Goal: Information Seeking & Learning: Learn about a topic

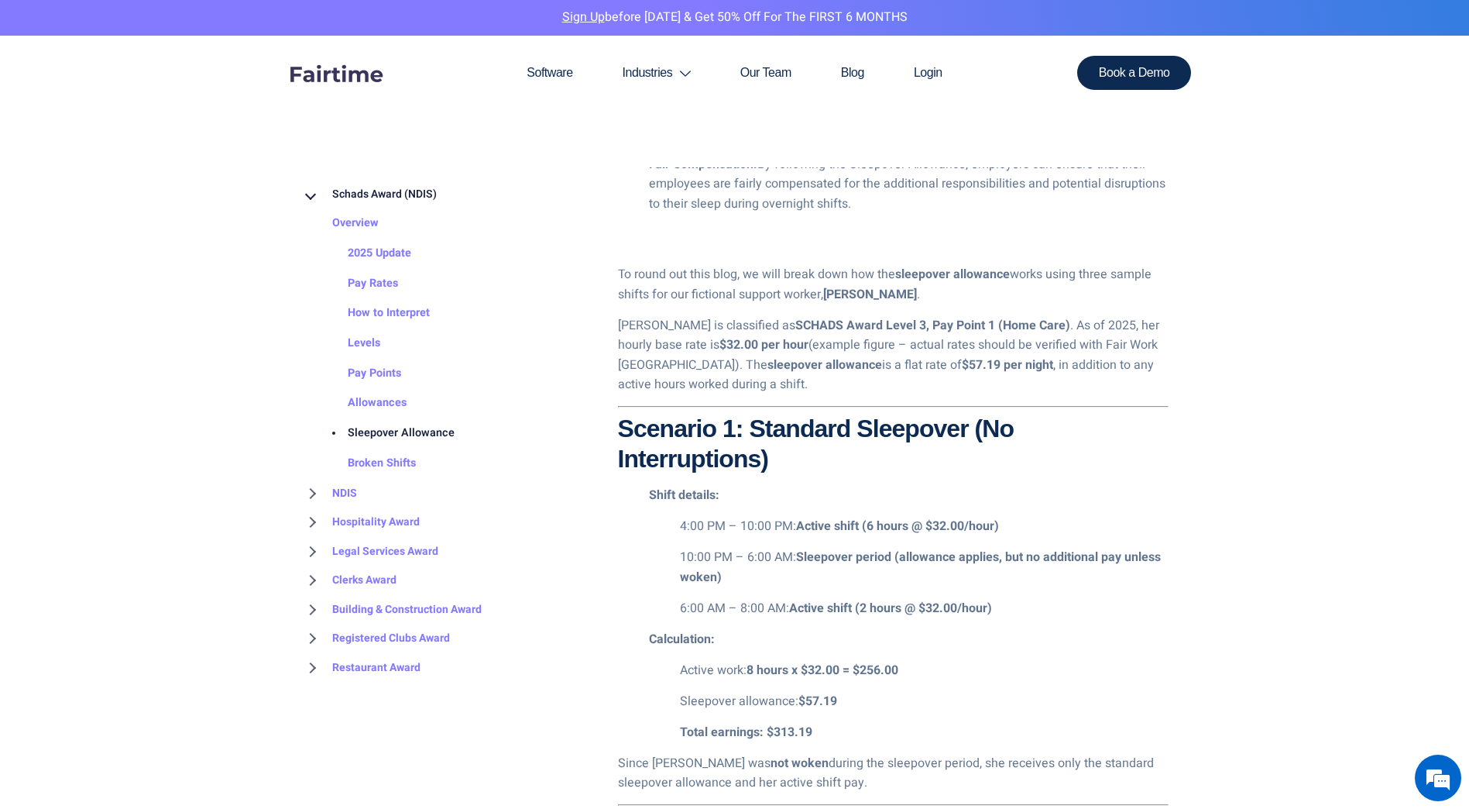
scroll to position [1781, 0]
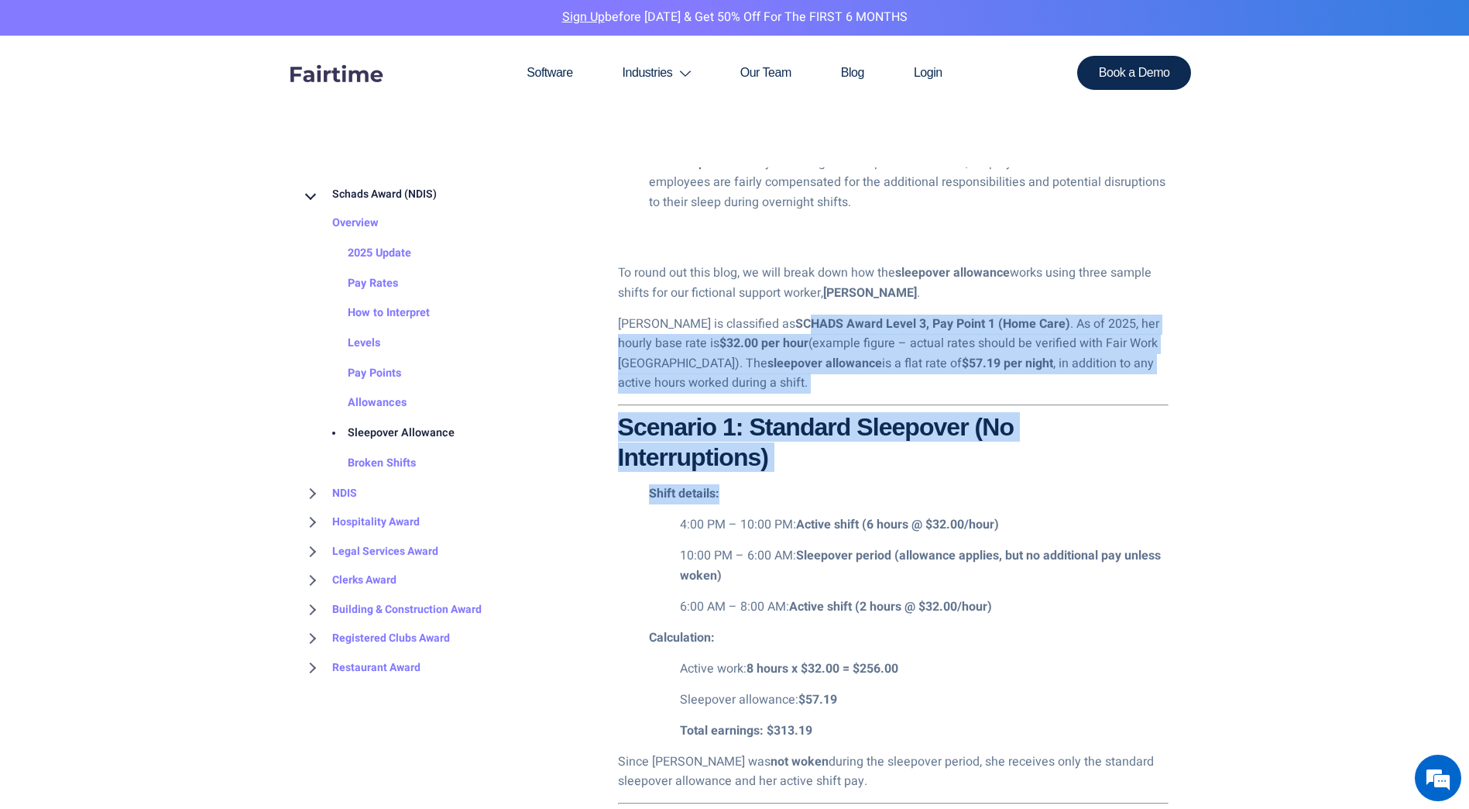
drag, startPoint x: 748, startPoint y: 319, endPoint x: 1073, endPoint y: 499, distance: 370.9
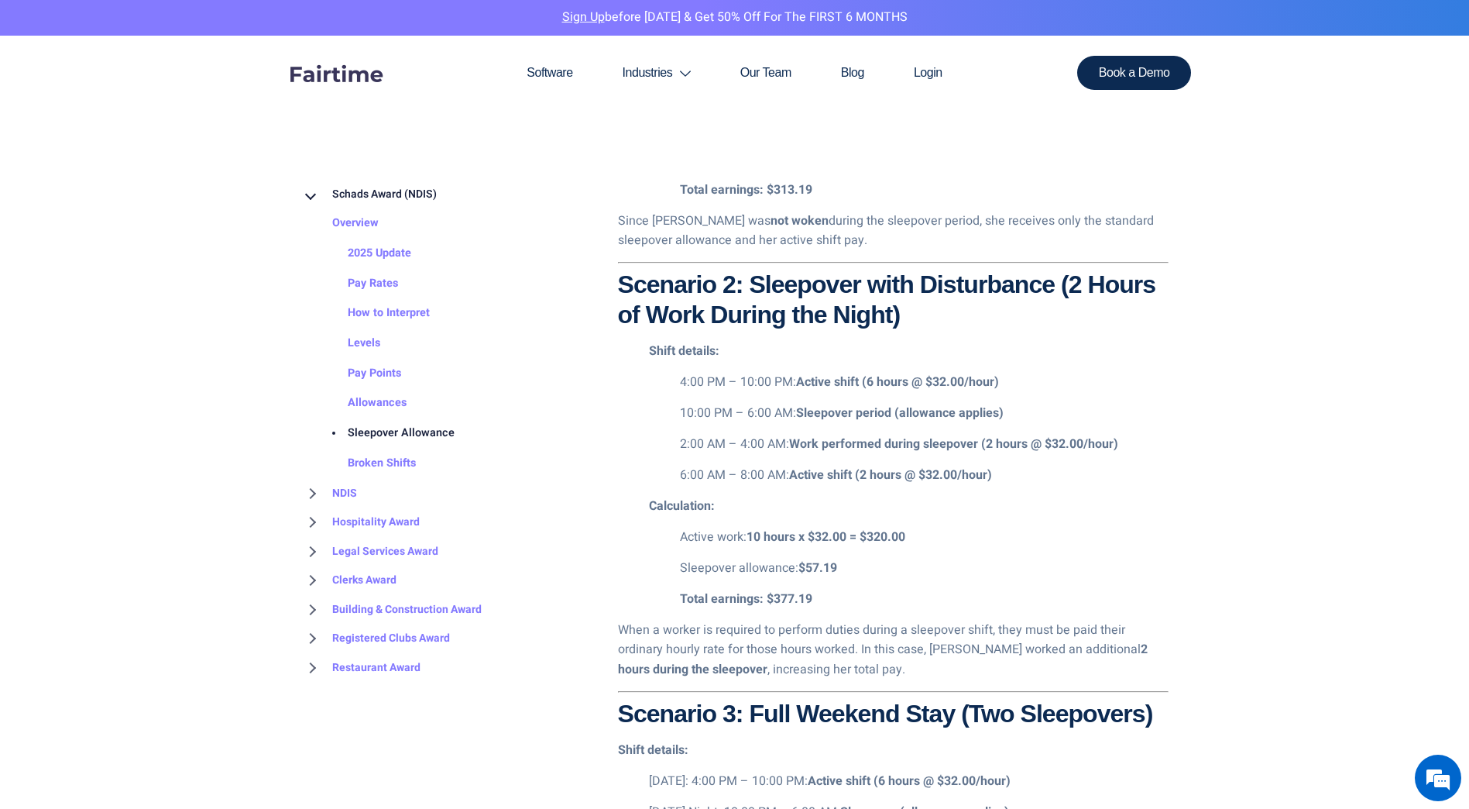
scroll to position [2323, 0]
click at [682, 410] on p "10:00 PM – 6:00 AM: Sleepover period (allowance applies)" at bounding box center [924, 412] width 489 height 20
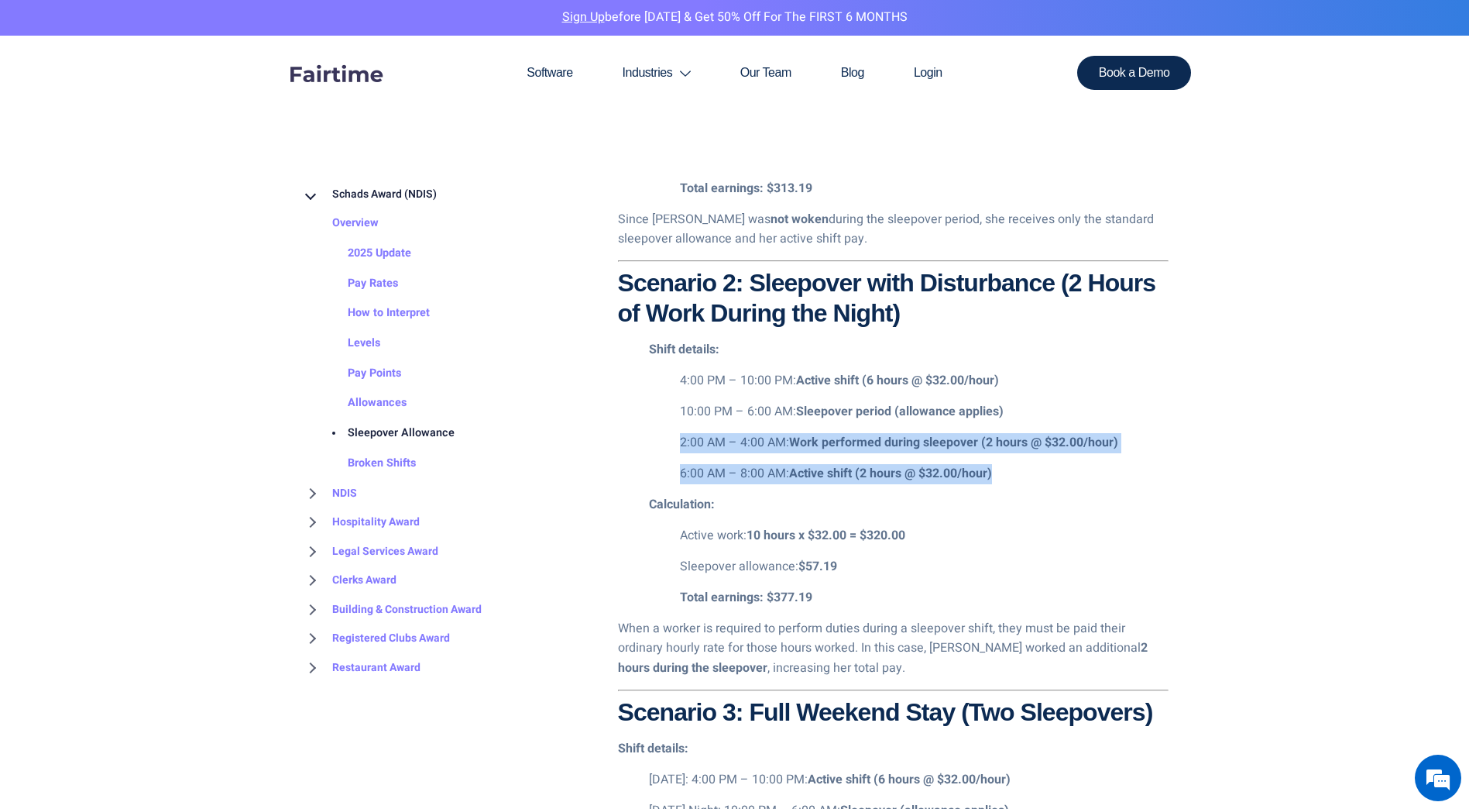
drag, startPoint x: 671, startPoint y: 440, endPoint x: 1119, endPoint y: 482, distance: 449.7
click at [1119, 482] on ul "4:00 PM – 10:00 PM: Active shift (6 hours @ $32.00/hour) 10:00 PM – 6:00 AM: Sl…" at bounding box center [909, 427] width 520 height 113
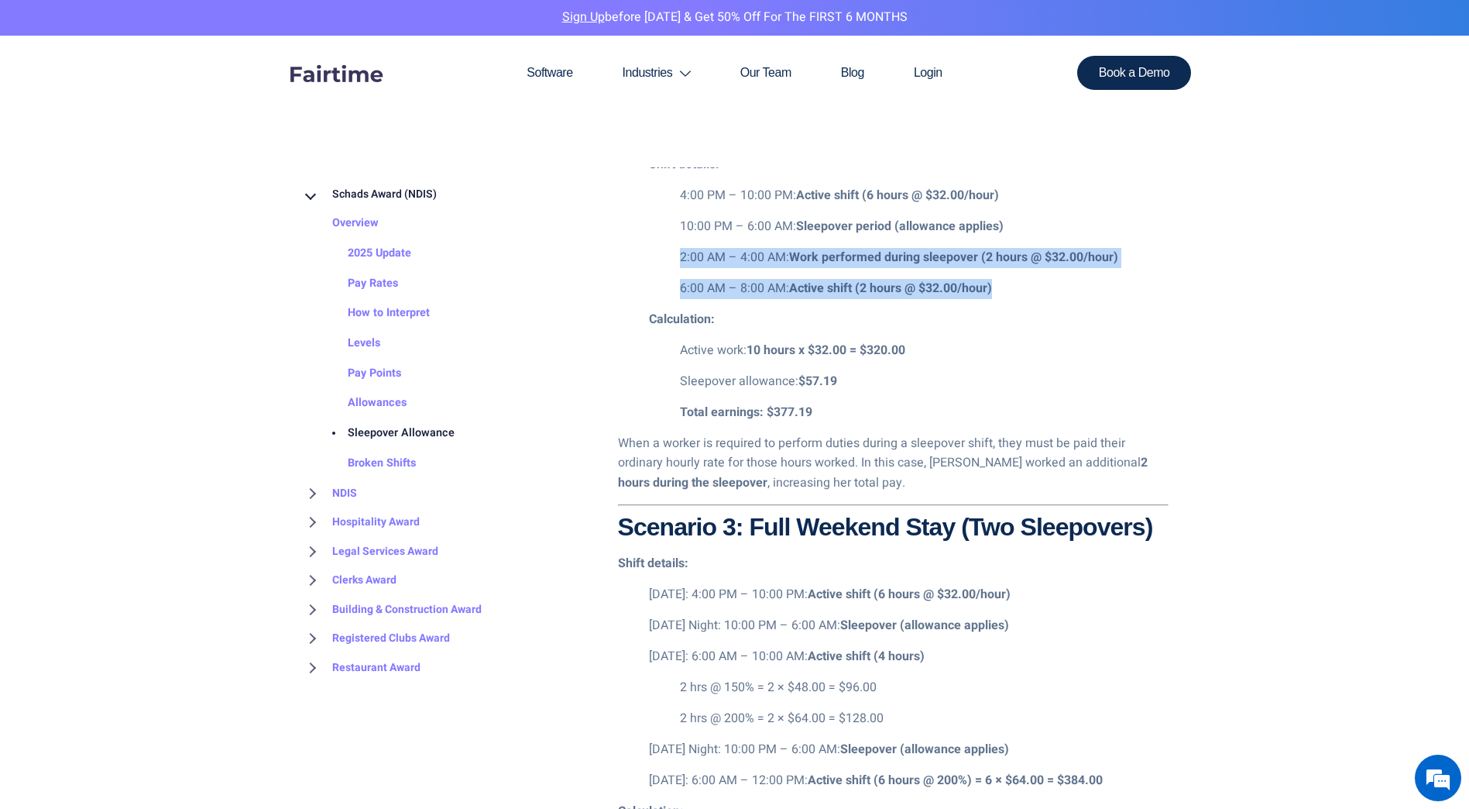
scroll to position [2788, 0]
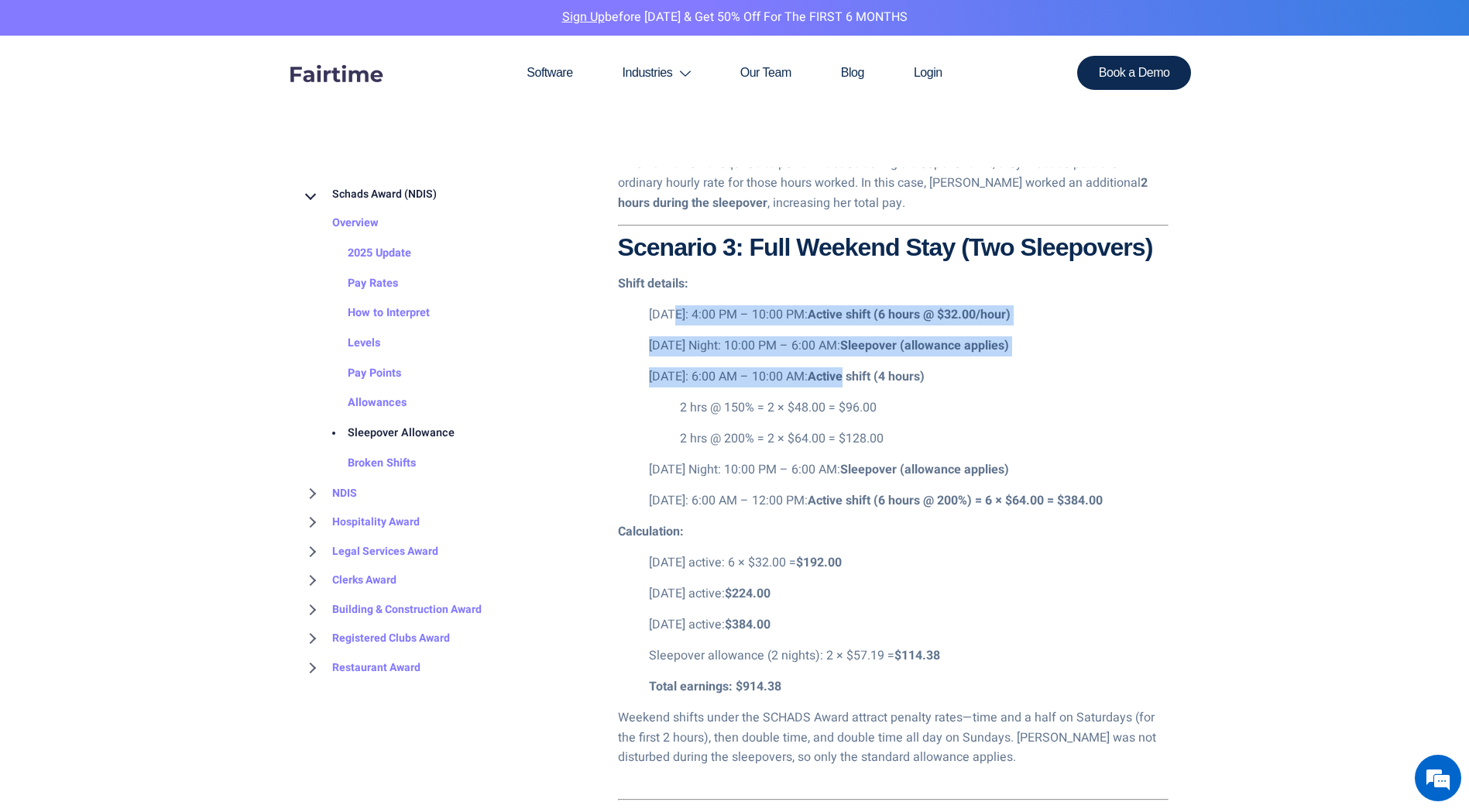
drag, startPoint x: 671, startPoint y: 320, endPoint x: 857, endPoint y: 383, distance: 196.2
click at [857, 383] on ul "[DATE]: 4:00 PM – 10:00 PM: Active shift (6 hours @ $32.00/hour) [DATE] Night: …" at bounding box center [893, 408] width 551 height 206
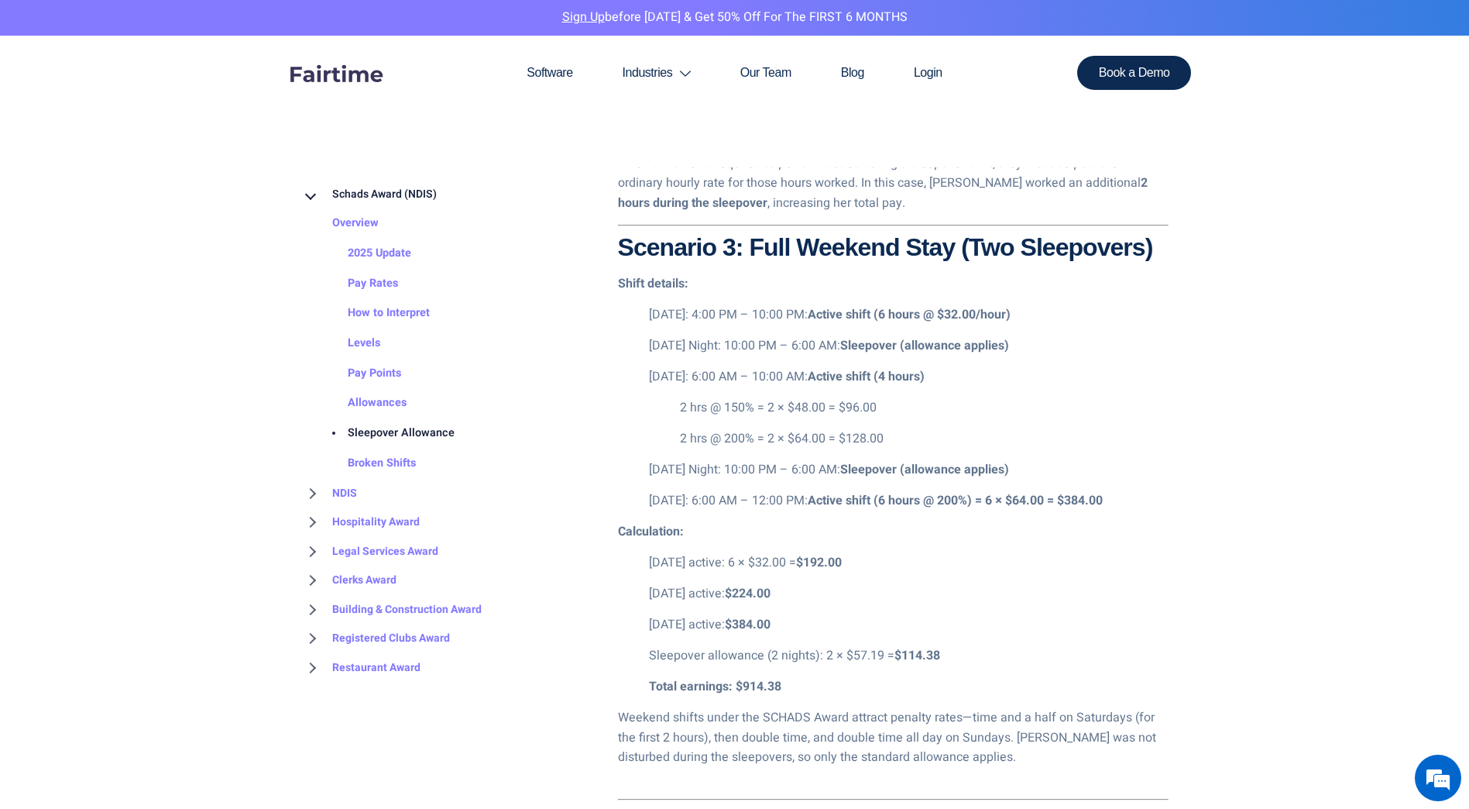
click at [621, 417] on ul "[DATE]: 4:00 PM – 10:00 PM: Active shift (6 hours @ $32.00/hour) [DATE] Night: …" at bounding box center [893, 408] width 551 height 206
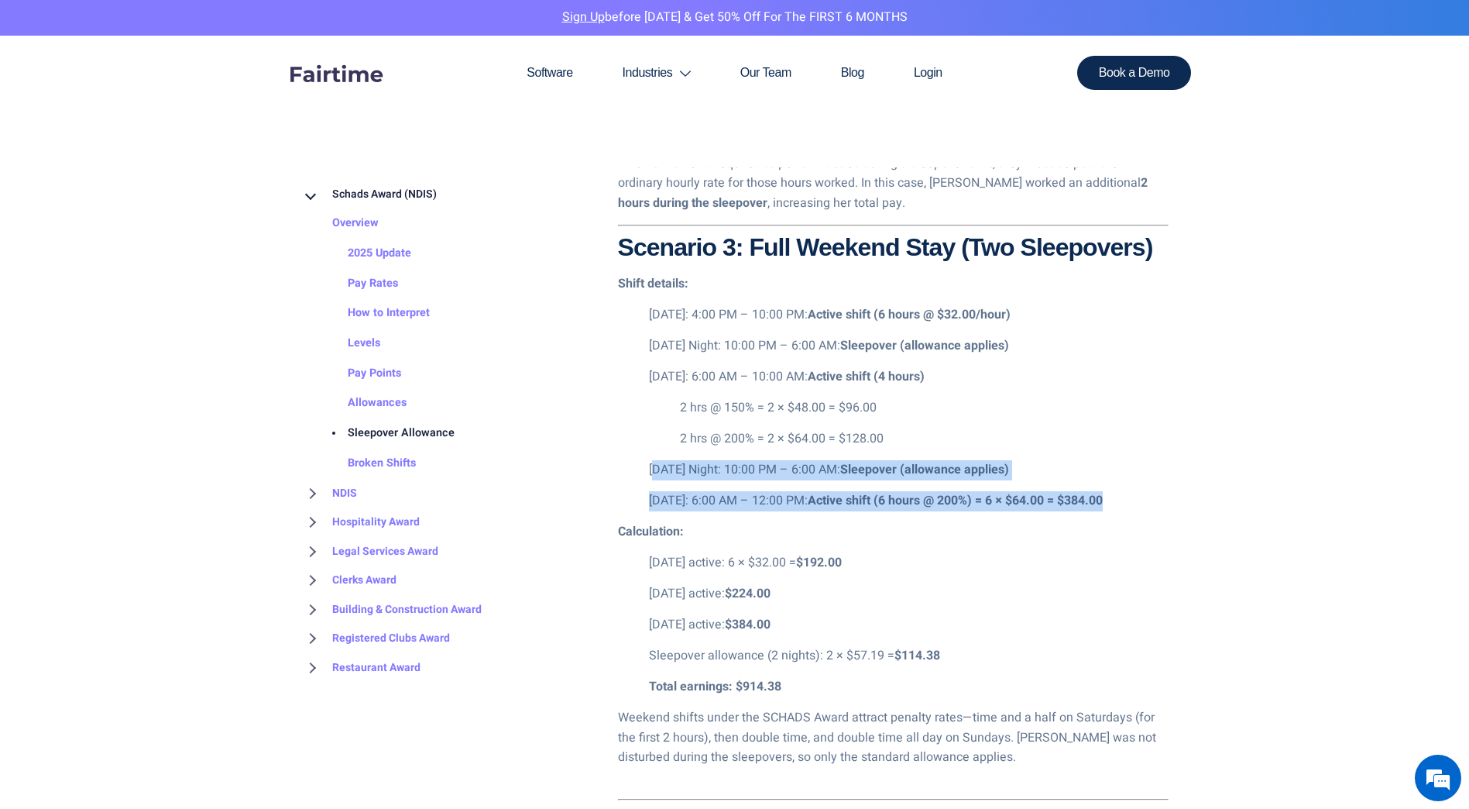
drag, startPoint x: 658, startPoint y: 471, endPoint x: 1149, endPoint y: 499, distance: 492.6
click at [1149, 499] on ul "[DATE]: 4:00 PM – 10:00 PM: Active shift (6 hours @ $32.00/hour) [DATE] Night: …" at bounding box center [893, 408] width 551 height 206
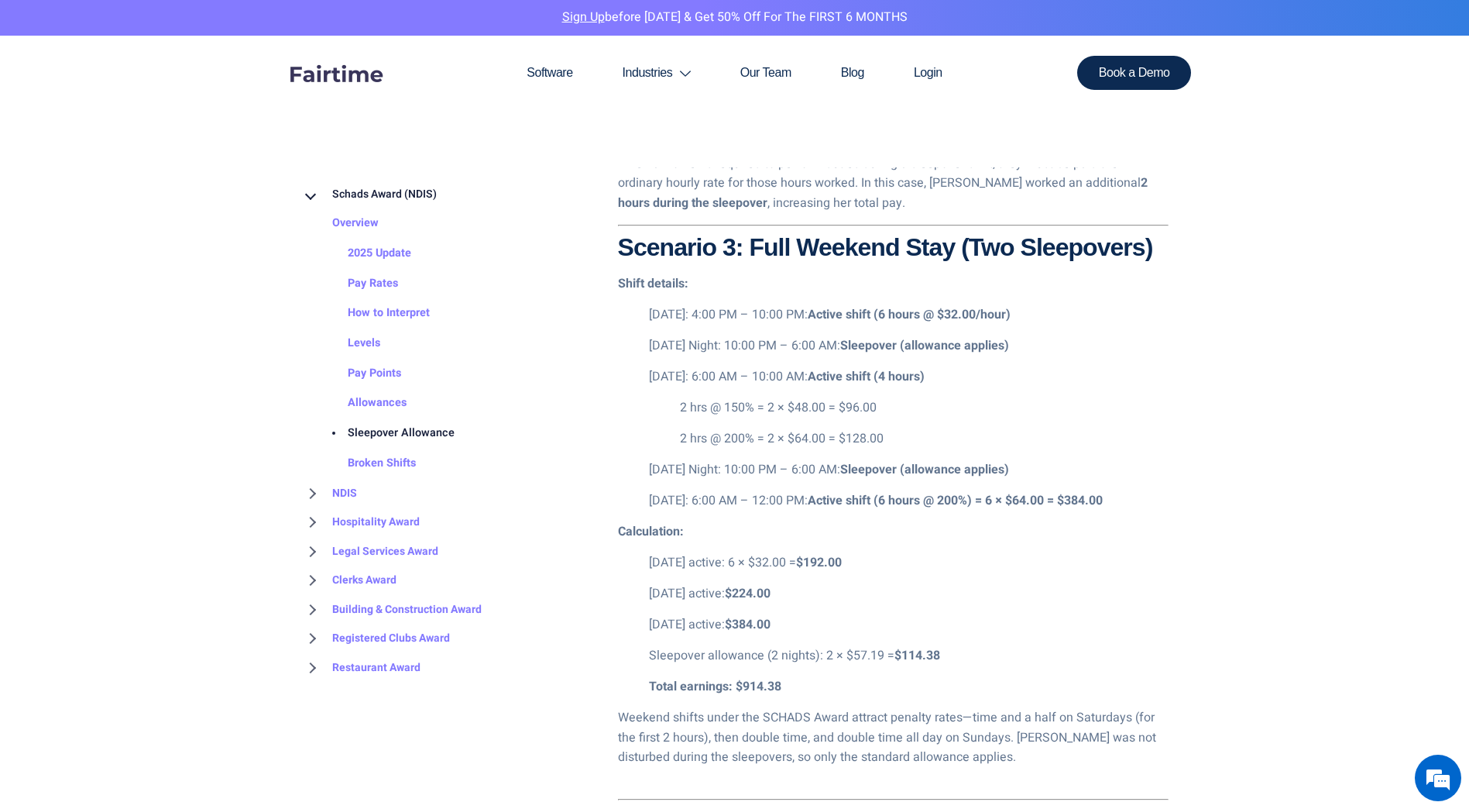
click at [933, 568] on p "[DATE] active: 6 × $32.00 = $192.00" at bounding box center [909, 563] width 520 height 20
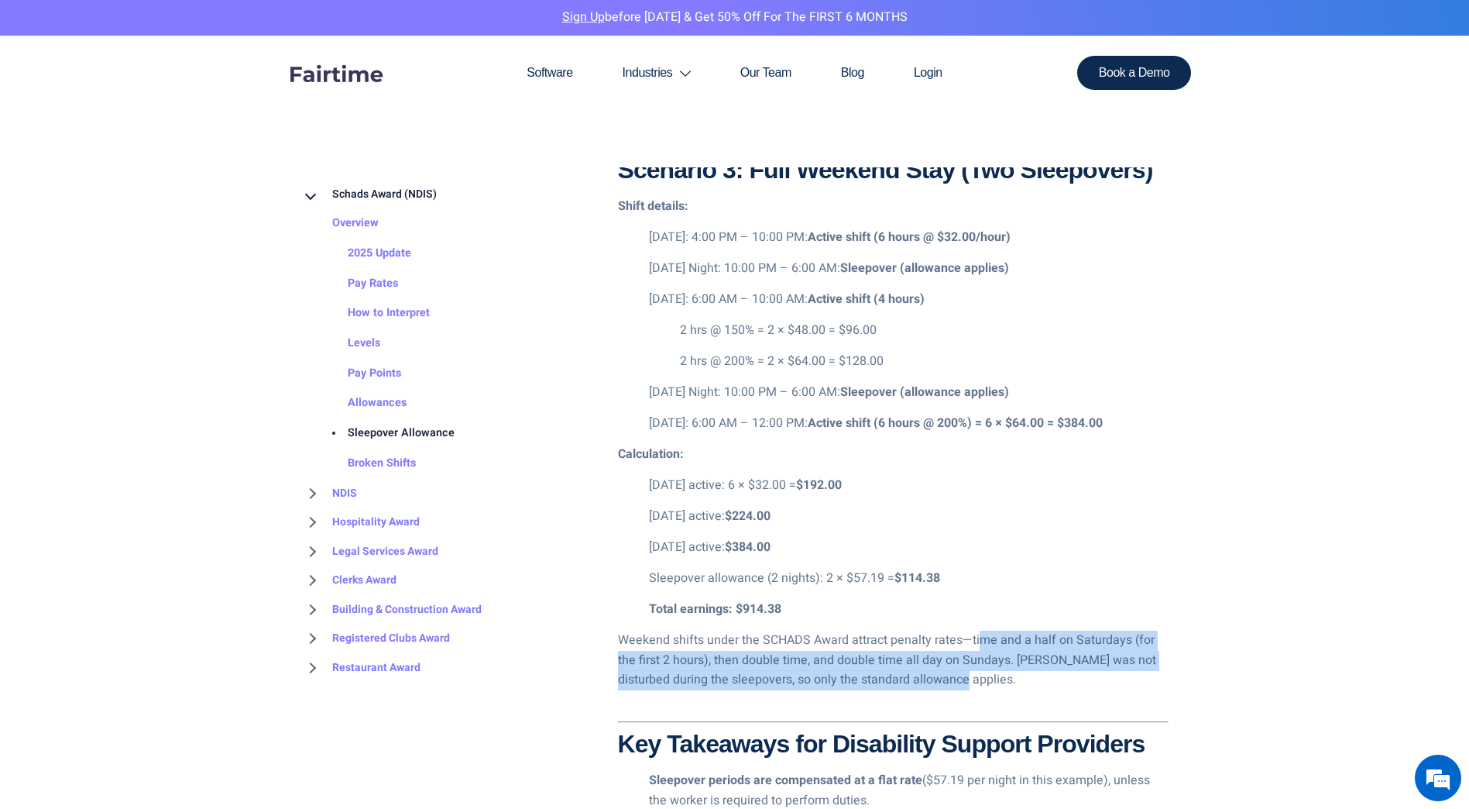
drag, startPoint x: 980, startPoint y: 639, endPoint x: 1071, endPoint y: 675, distance: 98.4
click at [1071, 675] on p "Weekend shifts under the SCHADS Award attract penalty rates—time and a half on …" at bounding box center [893, 660] width 551 height 60
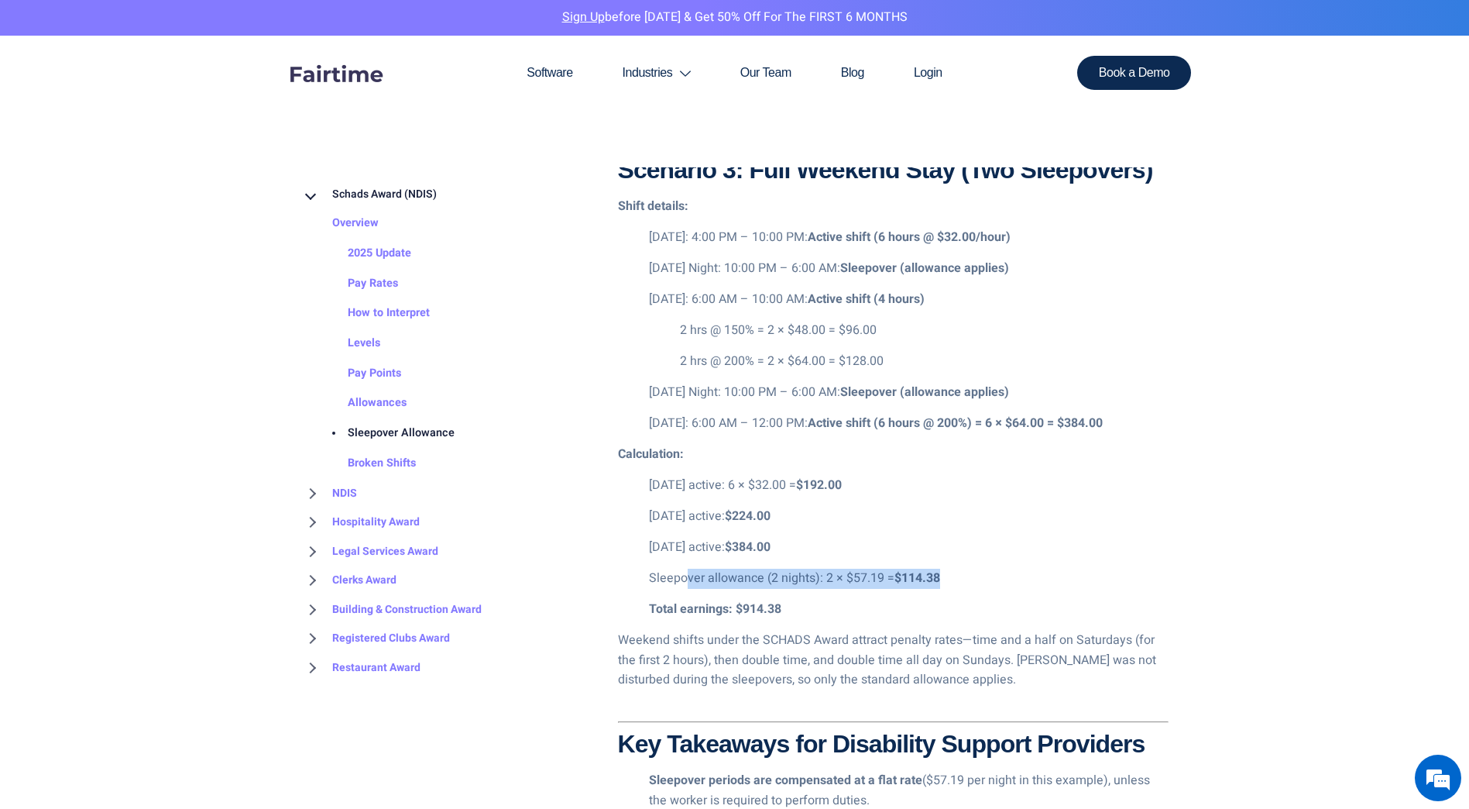
drag, startPoint x: 1071, startPoint y: 675, endPoint x: 686, endPoint y: 588, distance: 394.7
click at [686, 588] on p "Sleepover allowance (2 nights): 2 × $57.19 = $114.38" at bounding box center [909, 578] width 520 height 20
drag, startPoint x: 686, startPoint y: 588, endPoint x: 1097, endPoint y: 373, distance: 463.8
click at [1097, 373] on ul "[DATE]: 4:00 PM – 10:00 PM: Active shift (6 hours @ $32.00/hour) [DATE] Night: …" at bounding box center [893, 331] width 551 height 206
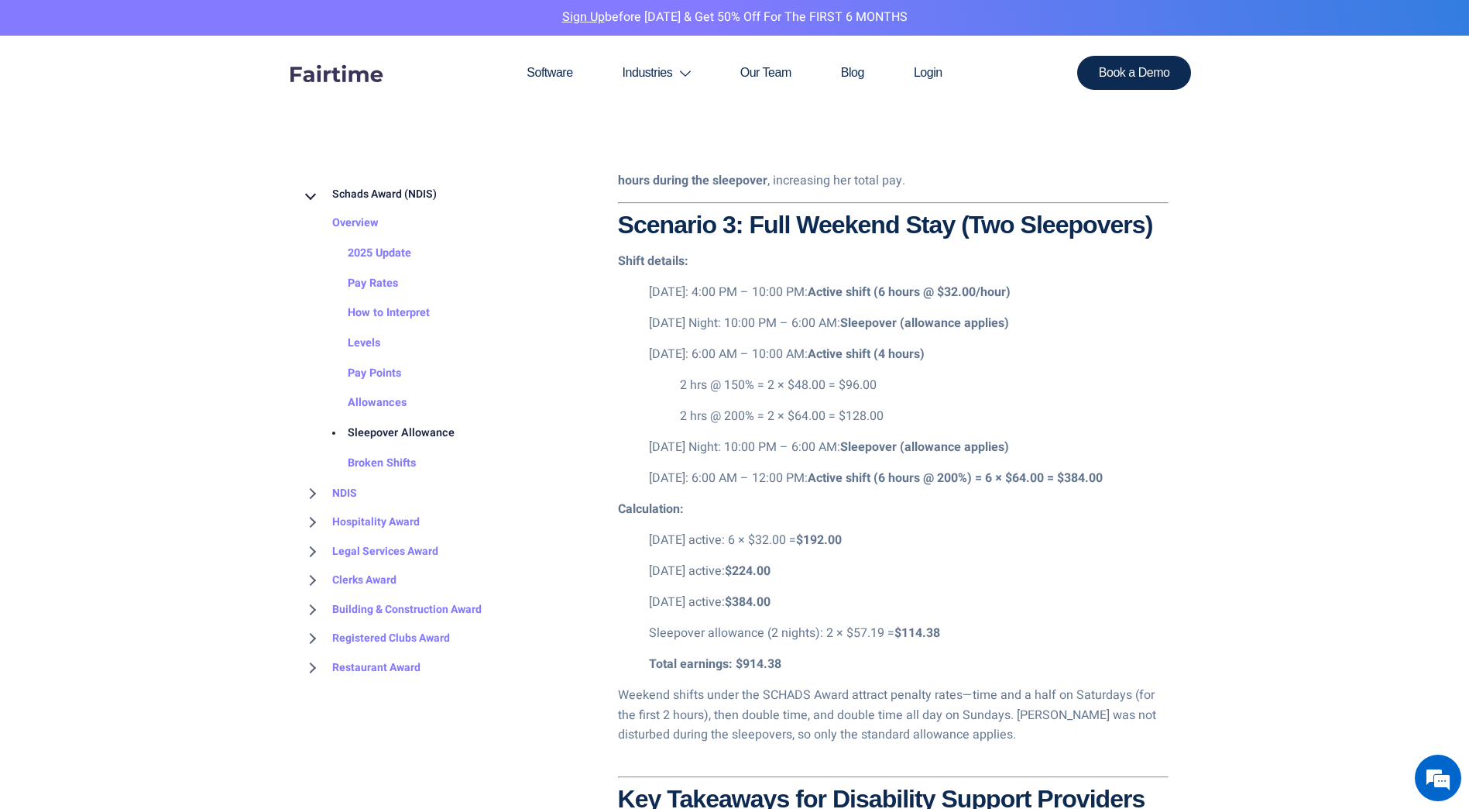
scroll to position [2845, 0]
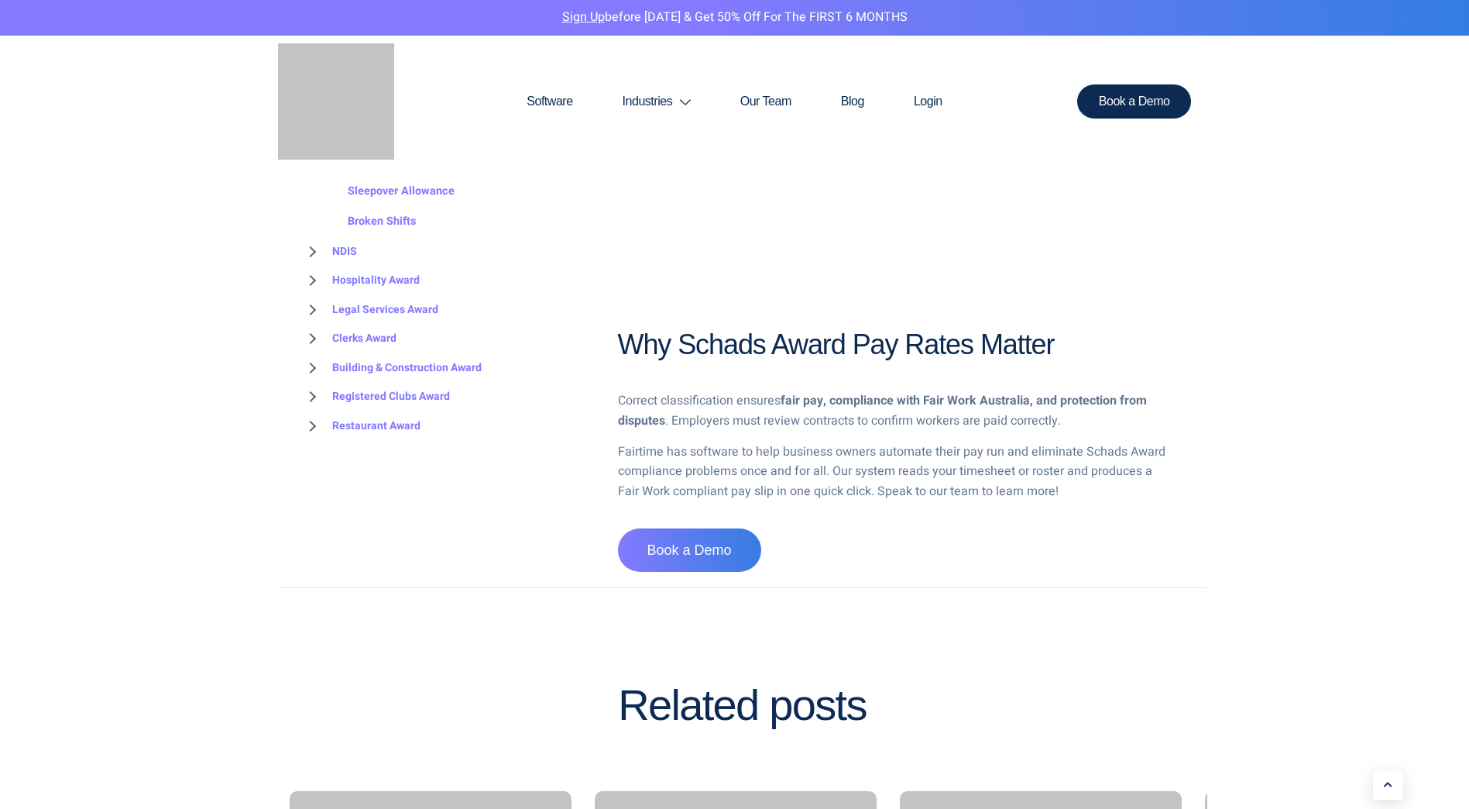
scroll to position [4337, 0]
